Goal: Task Accomplishment & Management: Use online tool/utility

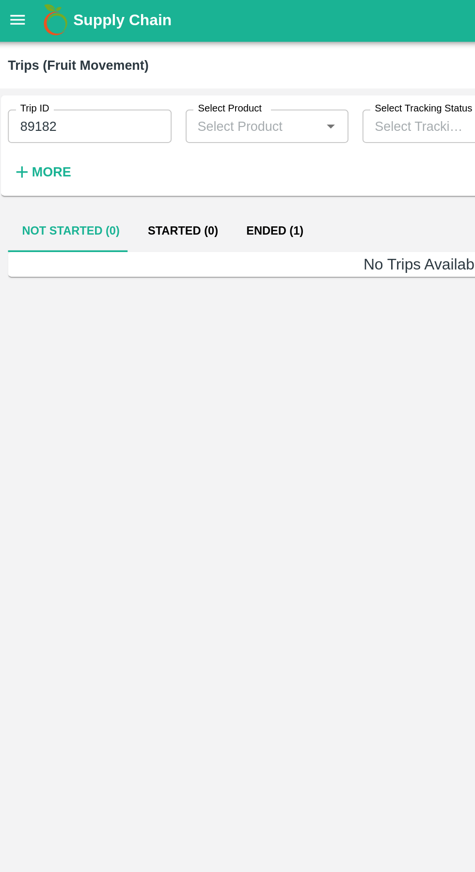
click at [74, 73] on input "89182" at bounding box center [53, 71] width 90 height 18
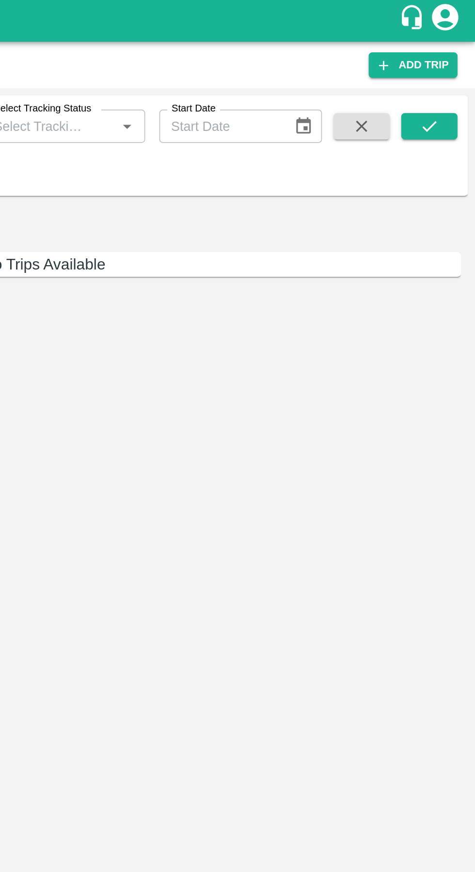
type input "89609"
click at [450, 71] on icon "submit" at bounding box center [450, 70] width 11 height 11
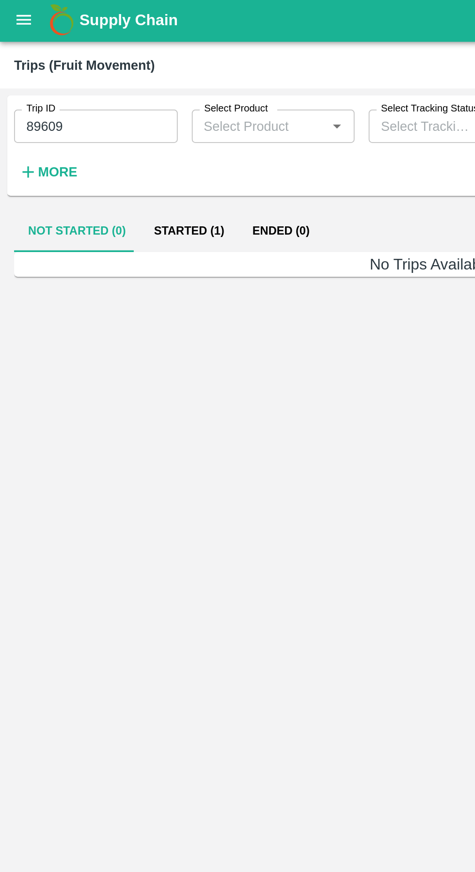
click at [94, 128] on button "Started (1)" at bounding box center [104, 128] width 54 height 23
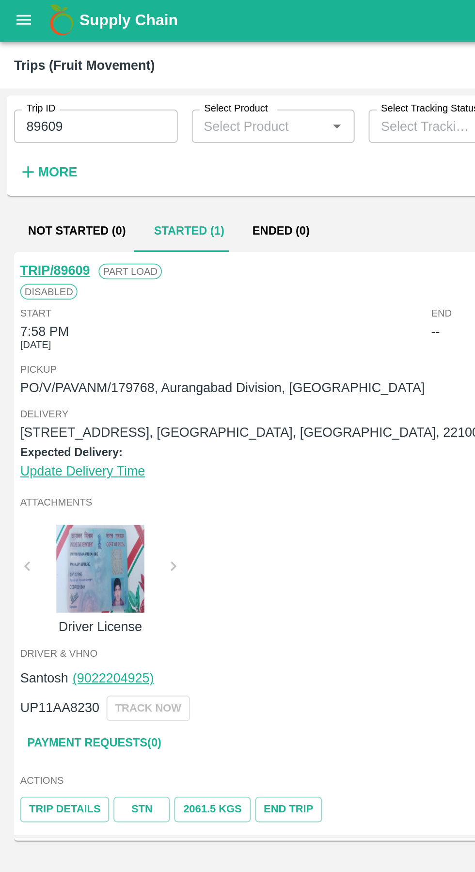
click at [38, 152] on link "TRIP/89609" at bounding box center [30, 150] width 38 height 8
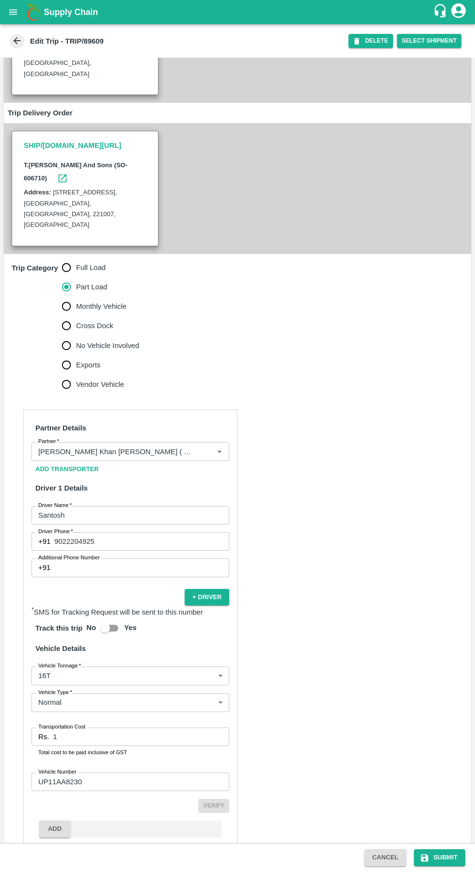
scroll to position [161, 0]
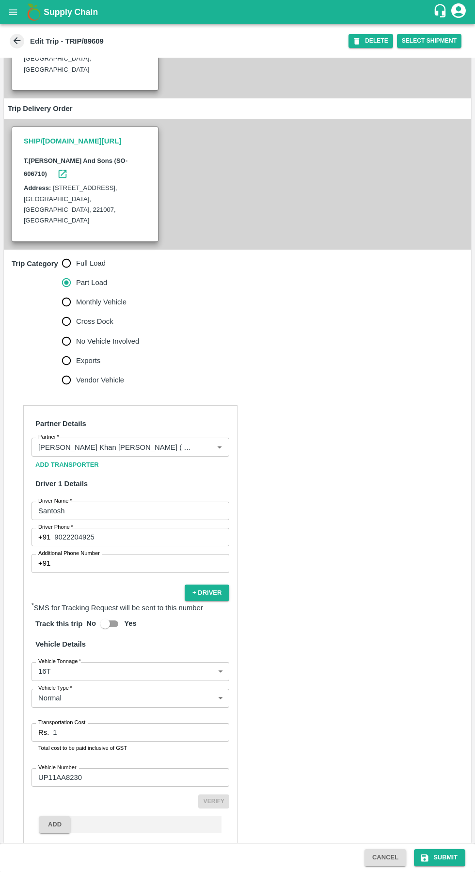
click at [141, 769] on input "UP11AA8230" at bounding box center [131, 778] width 198 height 18
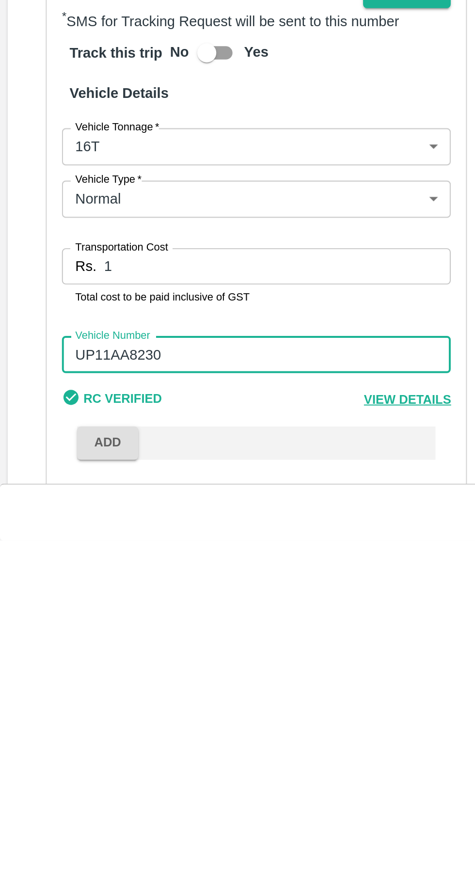
scroll to position [158, 0]
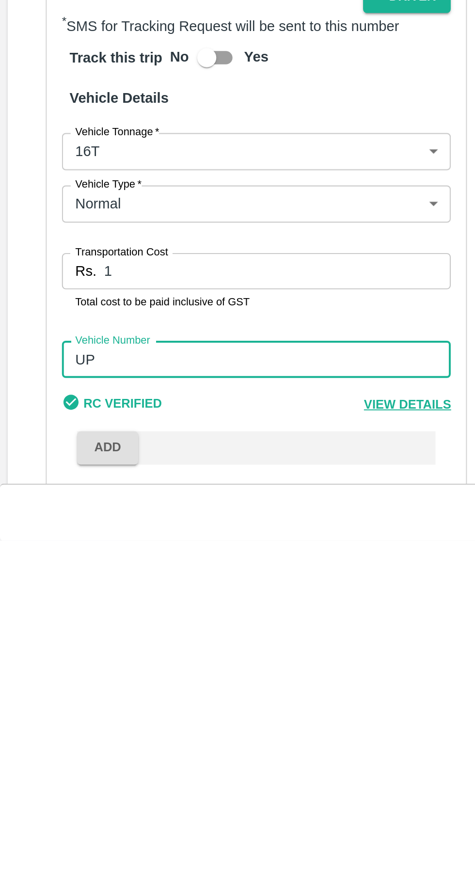
type input "U"
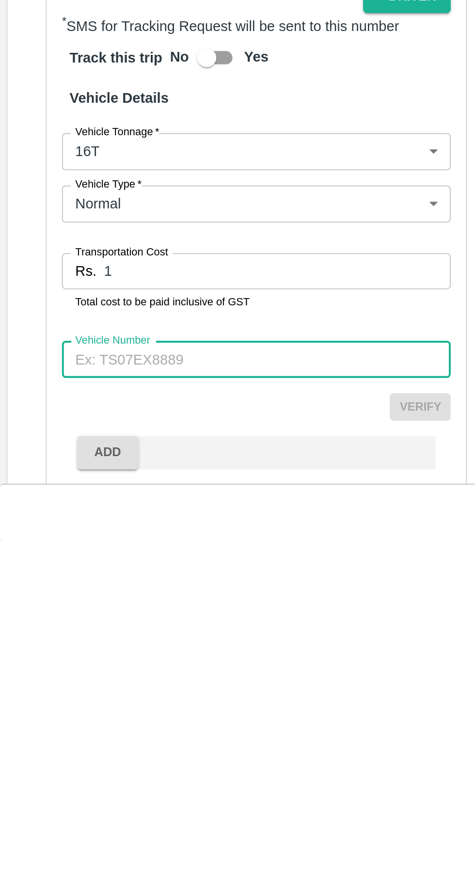
paste input "MH20GZ0572.[PERSON_NAME]"
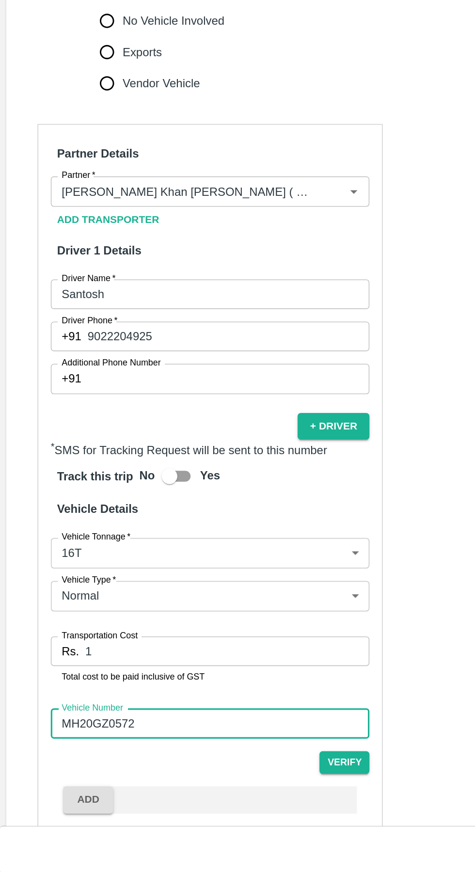
scroll to position [159, 0]
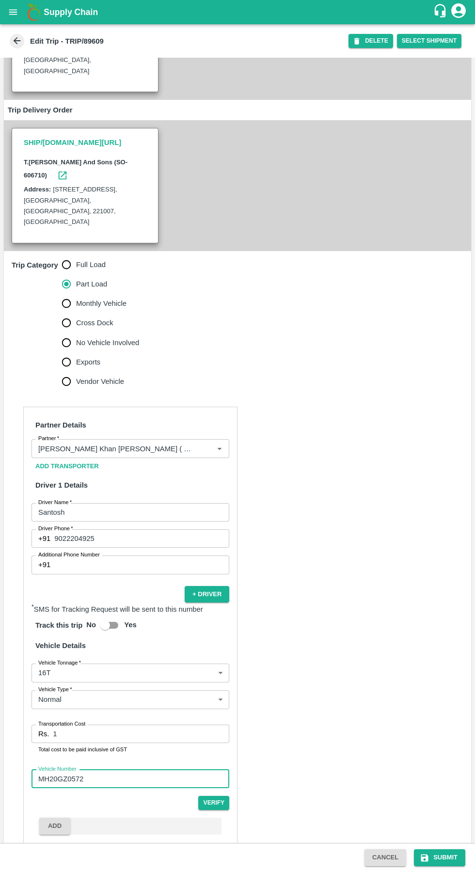
type input "MH20GZ0572"
click at [441, 858] on button "Submit" at bounding box center [439, 858] width 51 height 17
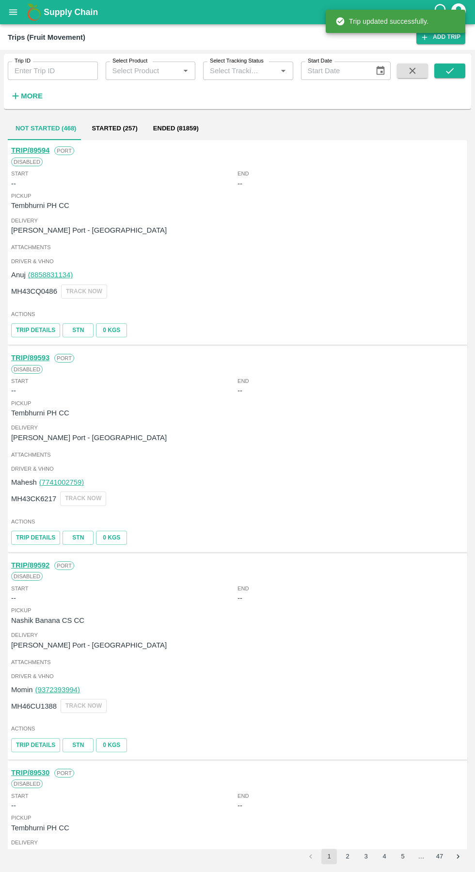
click at [72, 71] on input "Trip ID" at bounding box center [53, 71] width 90 height 18
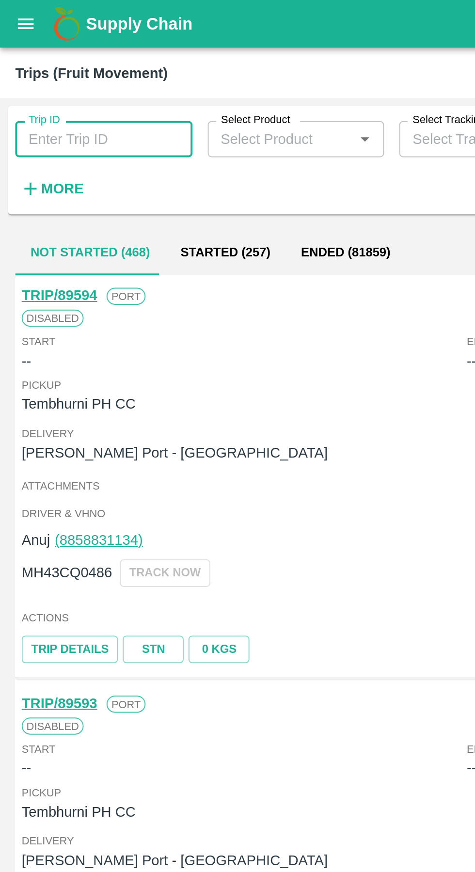
click at [115, 129] on button "Started (257)" at bounding box center [114, 128] width 61 height 23
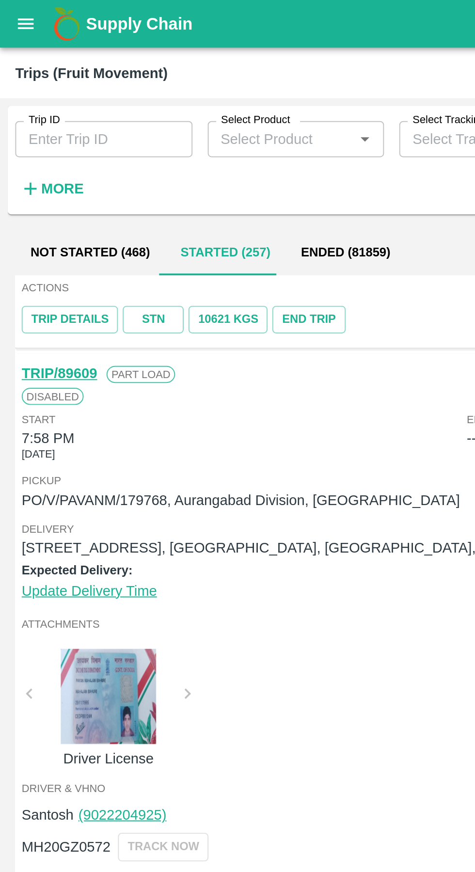
scroll to position [1212, 0]
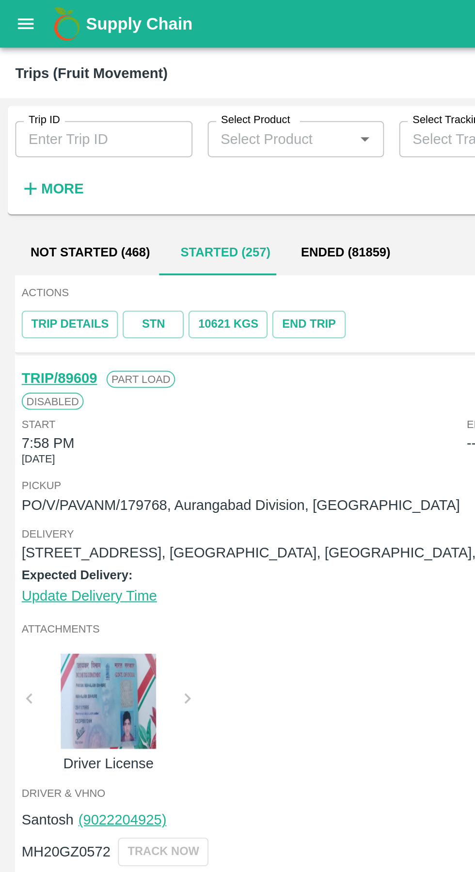
click at [40, 192] on link "TRIP/89609" at bounding box center [30, 193] width 38 height 8
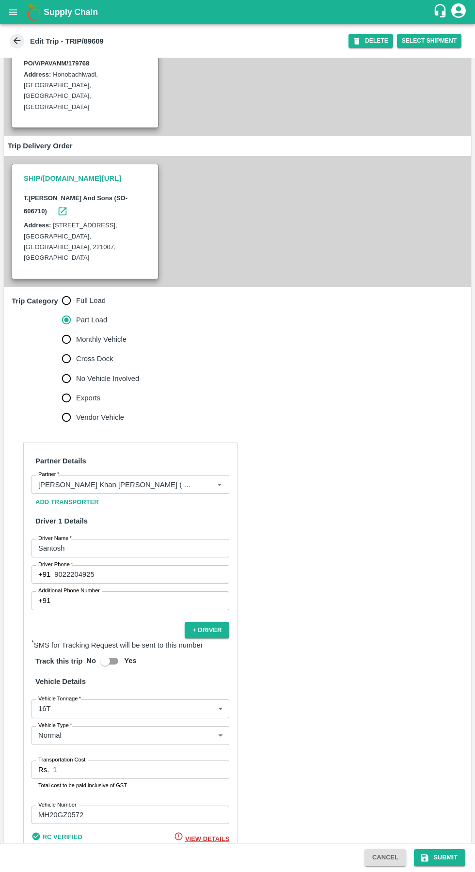
scroll to position [170, 0]
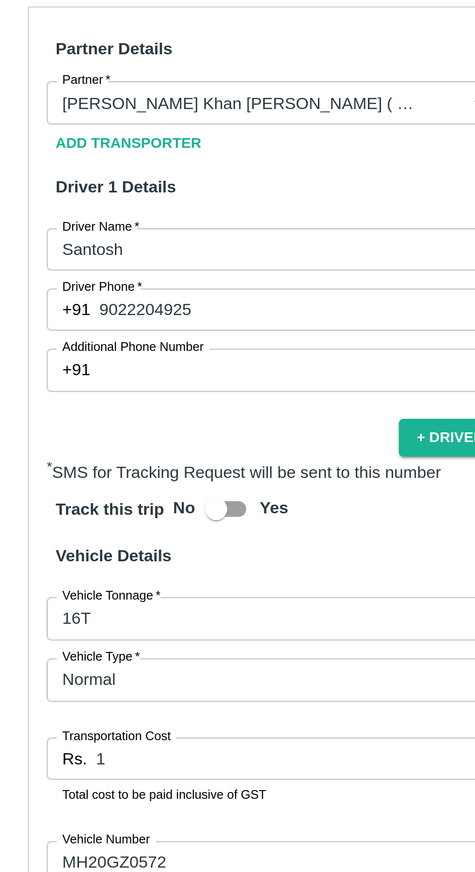
click at [122, 759] on input "MH20GZ0572" at bounding box center [131, 768] width 198 height 18
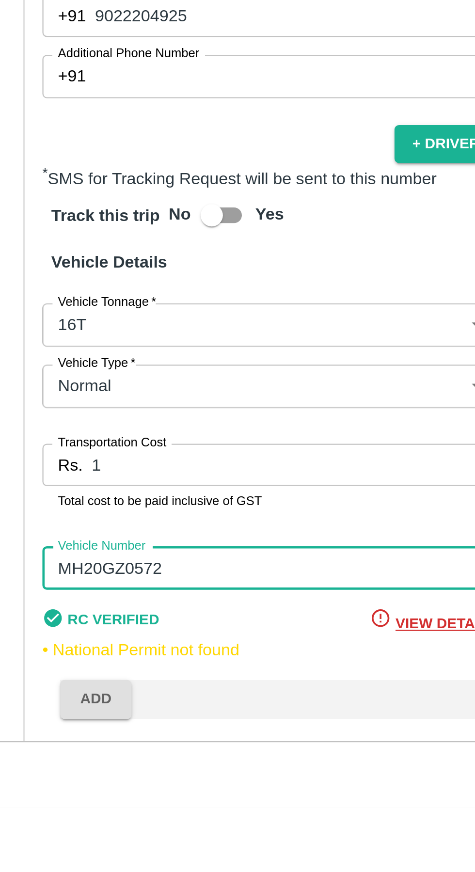
scroll to position [96, 0]
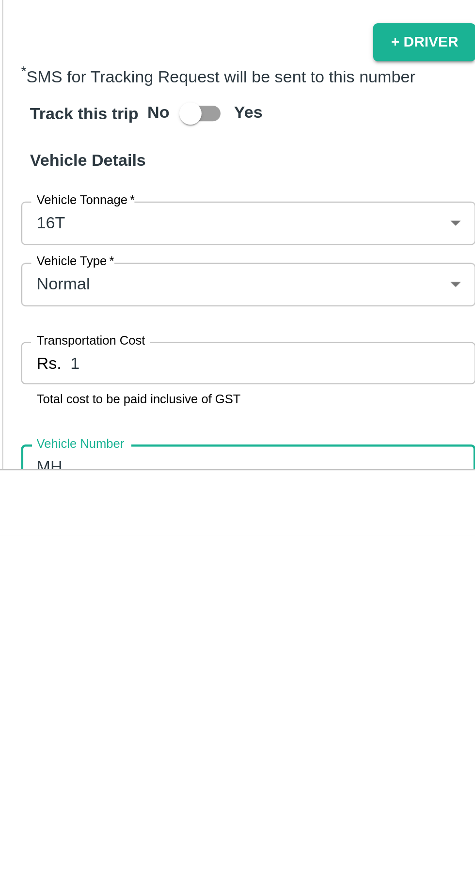
type input "M"
paste input "Mp.20HB.6096 tenchi gadi"
click at [72, 833] on input "Mp.20HB.6096" at bounding box center [131, 842] width 198 height 18
click at [70, 833] on input "Mp.20HB.6096" at bounding box center [131, 842] width 198 height 18
click at [54, 833] on input "Mp.20HB6096" at bounding box center [131, 842] width 198 height 18
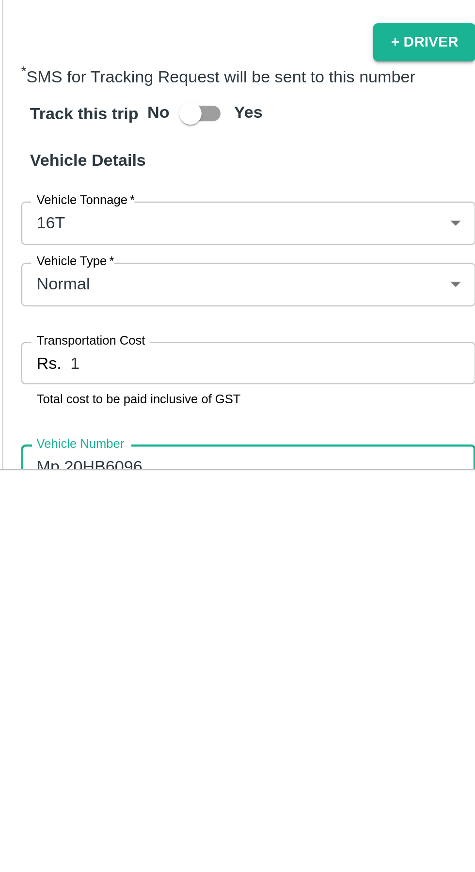
click at [50, 833] on input "Mp.20HB6096" at bounding box center [131, 842] width 198 height 18
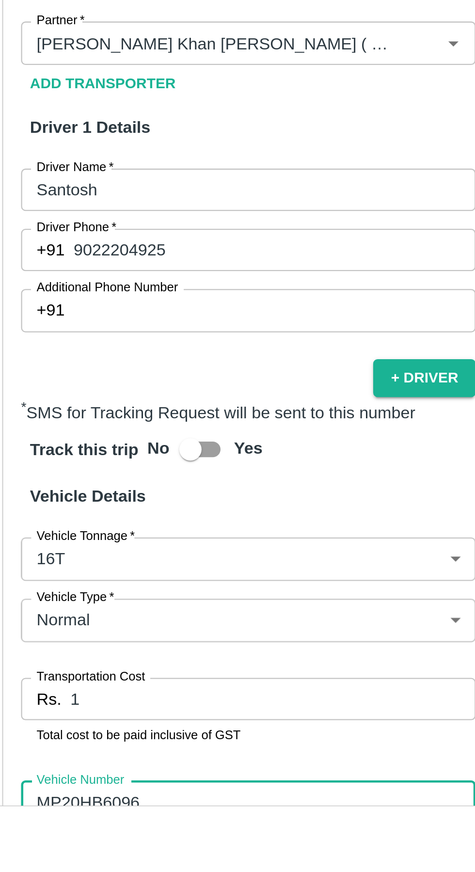
scroll to position [95, 0]
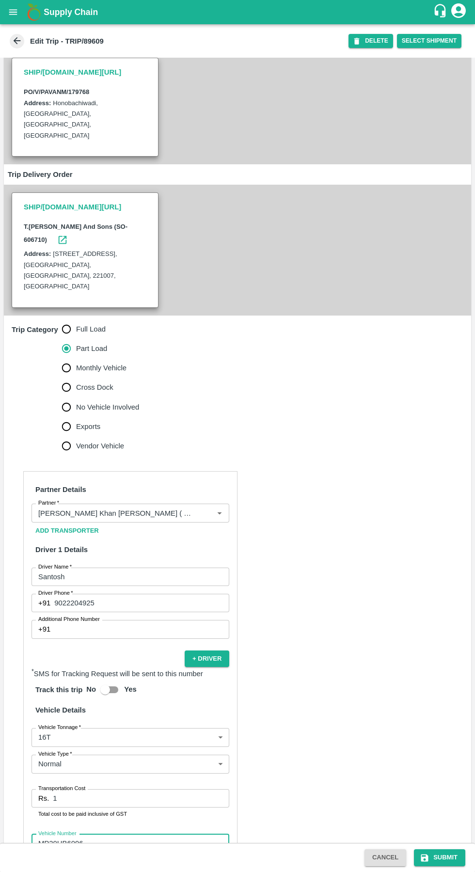
type input "MP20HB6096"
click at [445, 859] on button "Submit" at bounding box center [439, 858] width 51 height 17
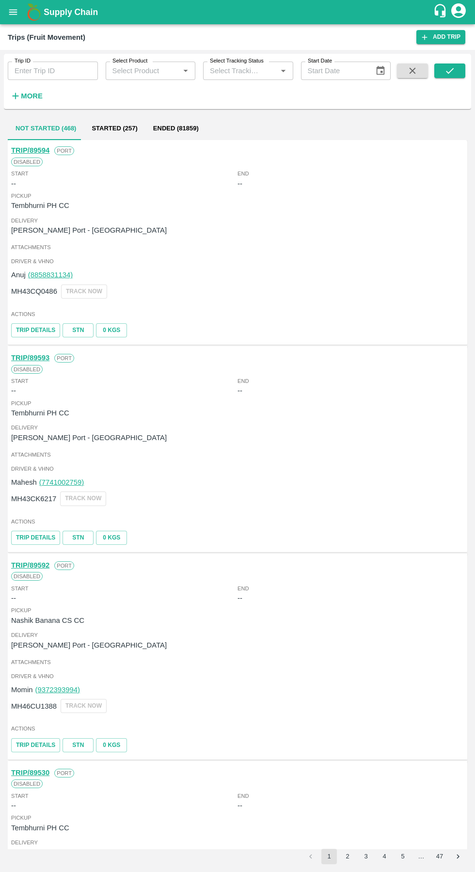
click at [116, 129] on button "Started (257)" at bounding box center [114, 128] width 61 height 23
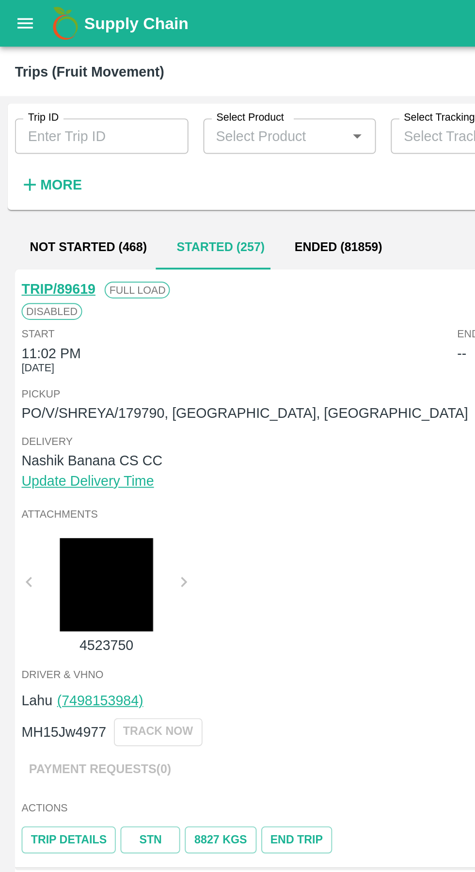
click at [17, 22] on button "open drawer" at bounding box center [13, 12] width 22 height 22
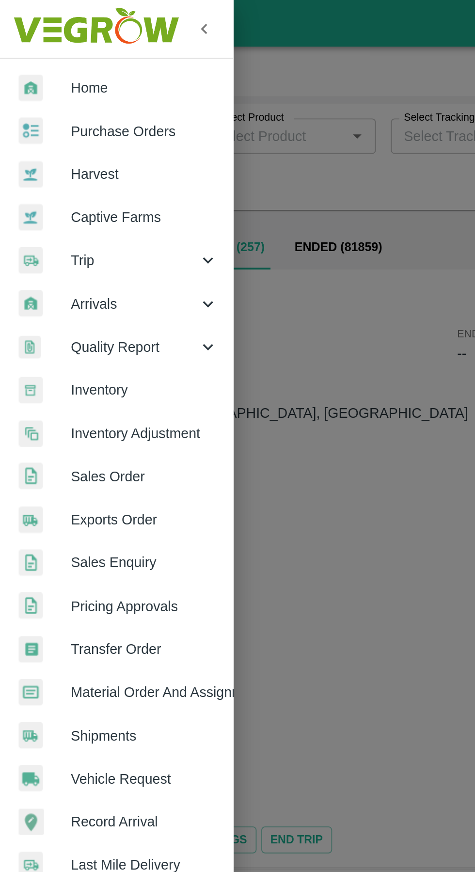
click at [89, 72] on span "Purchase Orders" at bounding box center [75, 68] width 77 height 11
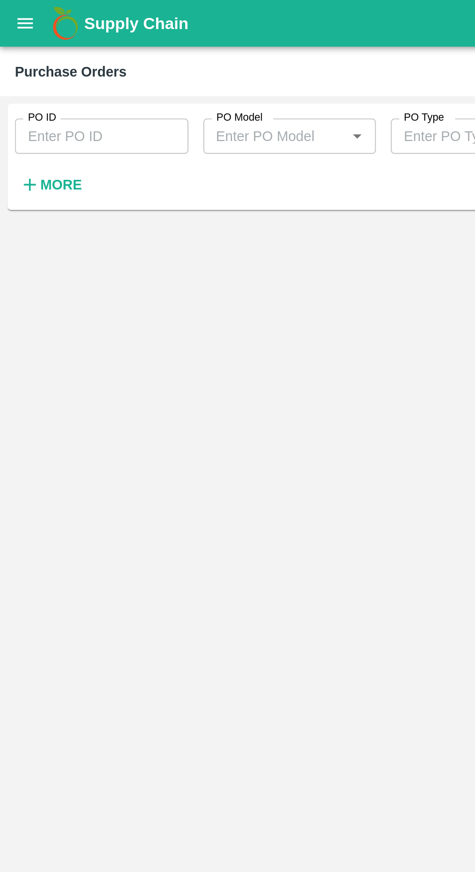
click at [61, 67] on input "PO ID" at bounding box center [53, 71] width 90 height 18
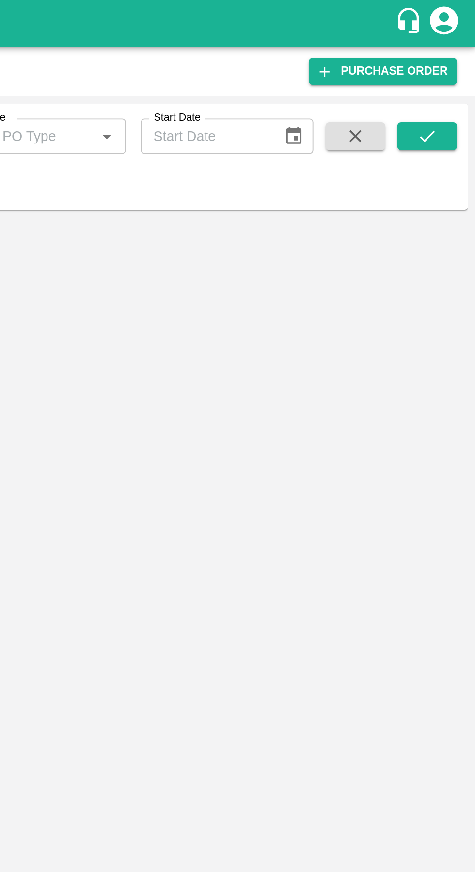
type input "179768"
click at [453, 69] on icon "submit" at bounding box center [450, 70] width 11 height 11
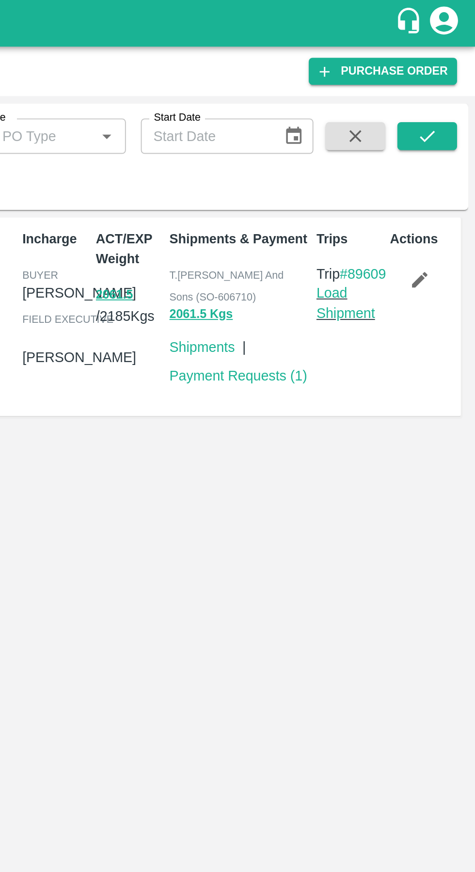
click at [412, 167] on link "Load Shipment" at bounding box center [407, 157] width 31 height 18
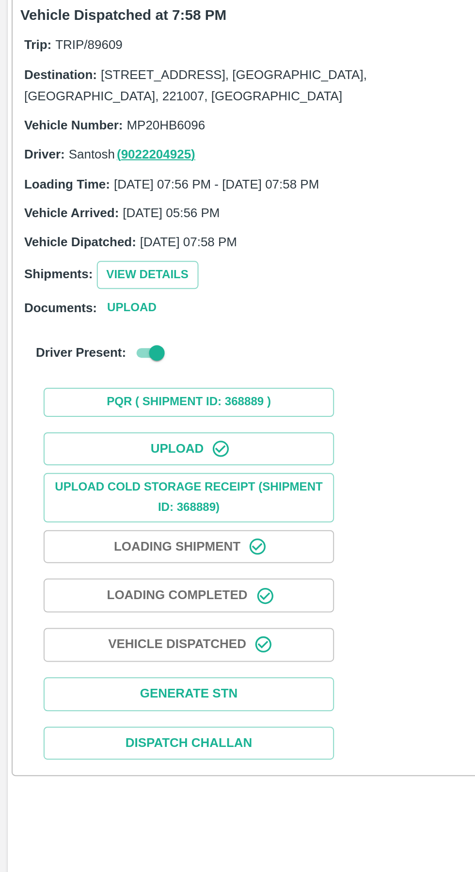
click at [114, 285] on button "Upload" at bounding box center [94, 285] width 145 height 17
